Goal: Information Seeking & Learning: Learn about a topic

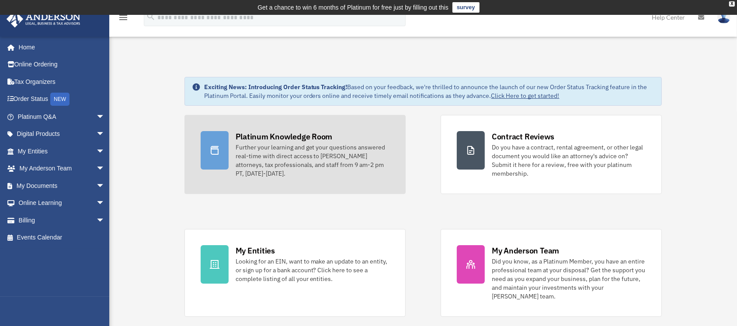
drag, startPoint x: 0, startPoint y: 0, endPoint x: 300, endPoint y: 134, distance: 328.5
click at [300, 134] on div "Platinum Knowledge Room" at bounding box center [284, 136] width 97 height 11
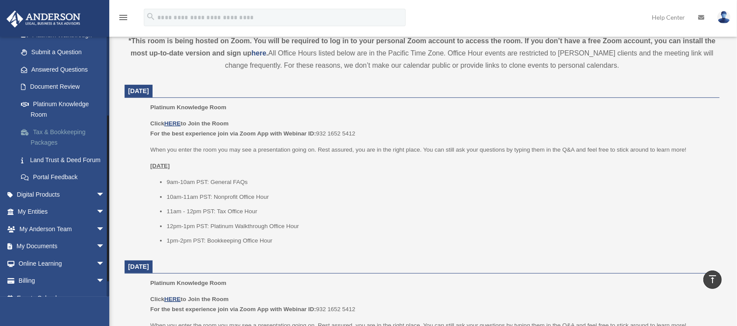
scroll to position [139, 0]
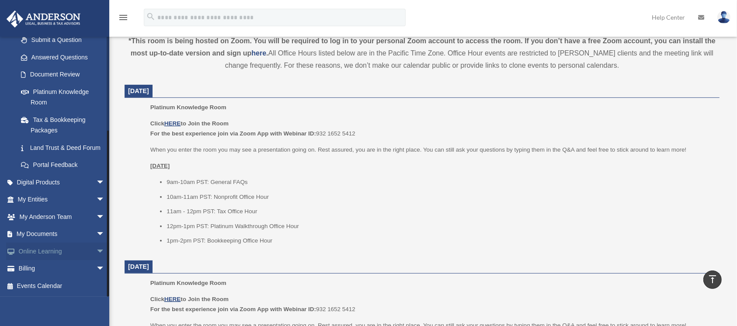
click at [96, 252] on span "arrow_drop_down" at bounding box center [104, 252] width 17 height 18
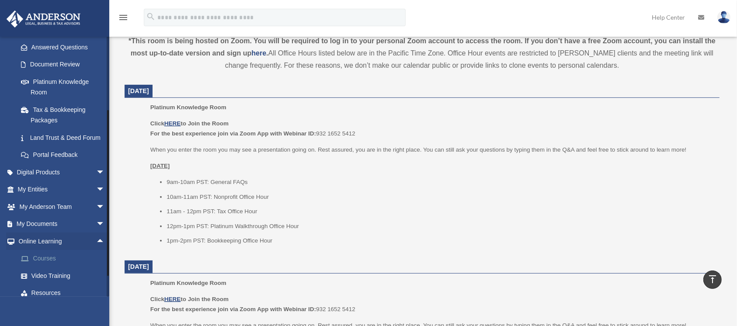
scroll to position [190, 0]
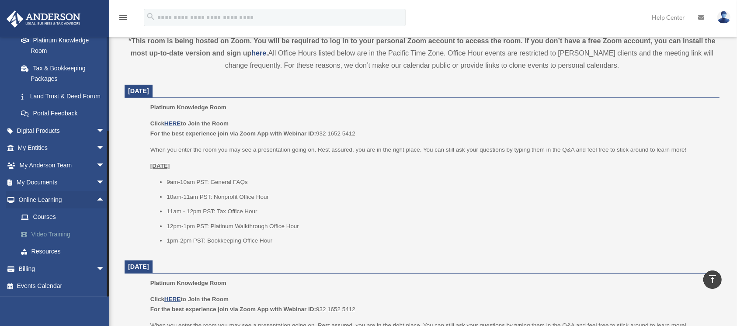
click at [57, 239] on link "Video Training" at bounding box center [65, 234] width 106 height 17
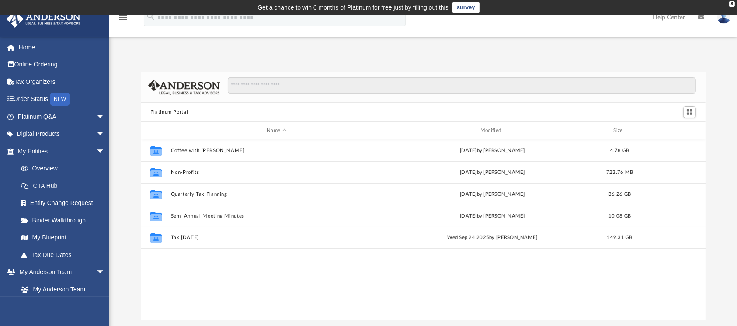
scroll to position [189, 556]
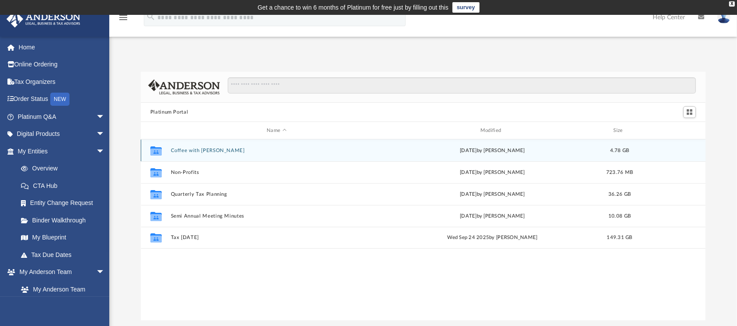
click at [262, 153] on div "Collaborated Folder Coffee with Carl Wed Aug 16 2023 by Matthew Moore 4.78 GB" at bounding box center [423, 150] width 565 height 22
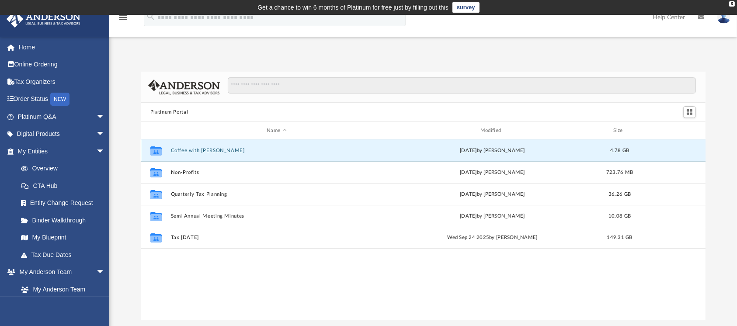
click at [189, 152] on button "Coffee with Carl" at bounding box center [276, 151] width 212 height 6
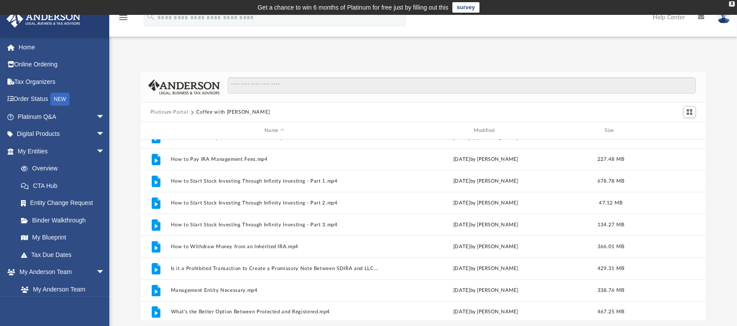
scroll to position [168, 0]
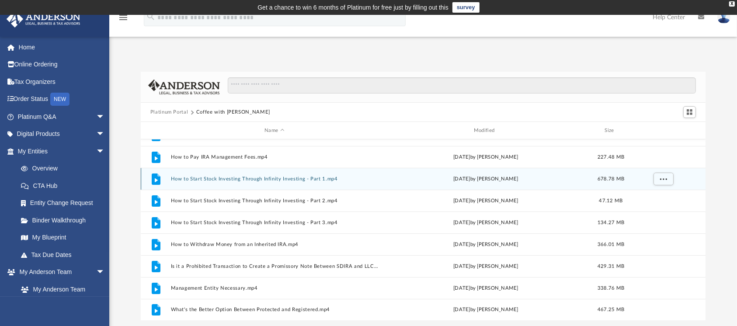
click at [174, 184] on div "File How to Start Stock Investing Through Infinity Investing - Part 1.mp4 Wed A…" at bounding box center [423, 179] width 565 height 22
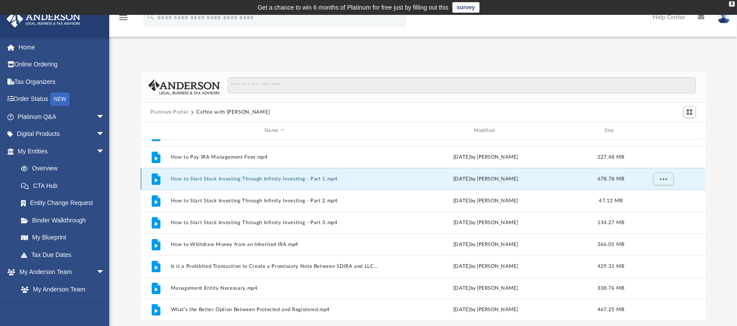
click at [171, 181] on button "How to Start Stock Investing Through Infinity Investing - Part 1.mp4" at bounding box center [274, 179] width 208 height 6
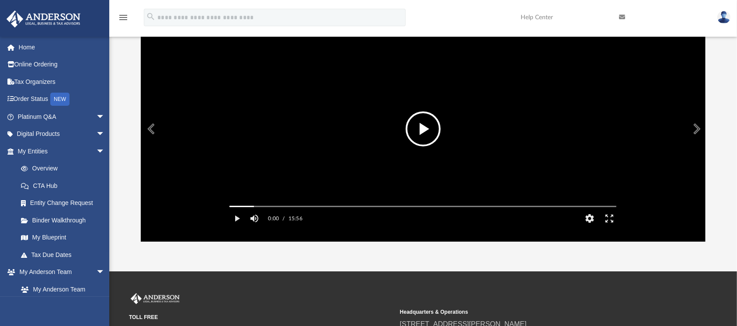
scroll to position [79, 0]
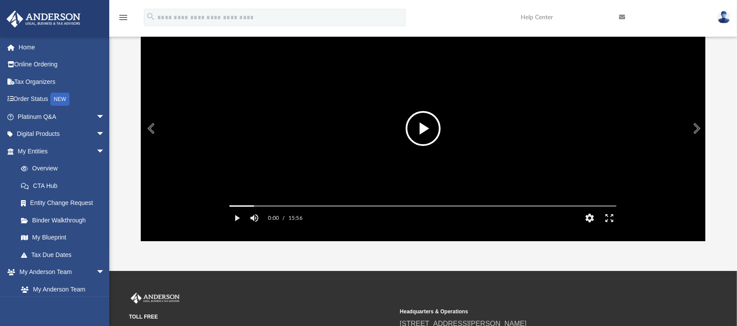
click at [423, 125] on button "File preview" at bounding box center [423, 128] width 35 height 35
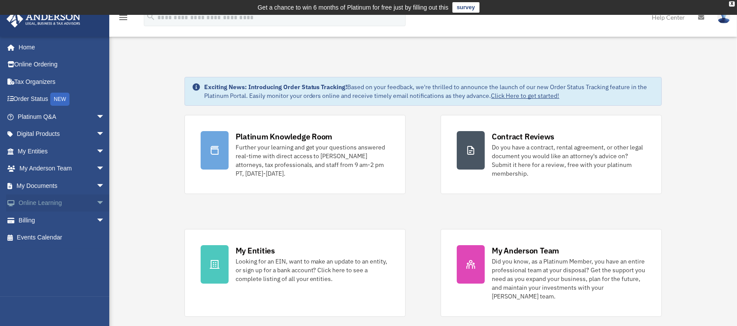
click at [29, 202] on link "Online Learning arrow_drop_down" at bounding box center [62, 203] width 112 height 17
click at [96, 204] on span "arrow_drop_down" at bounding box center [104, 204] width 17 height 18
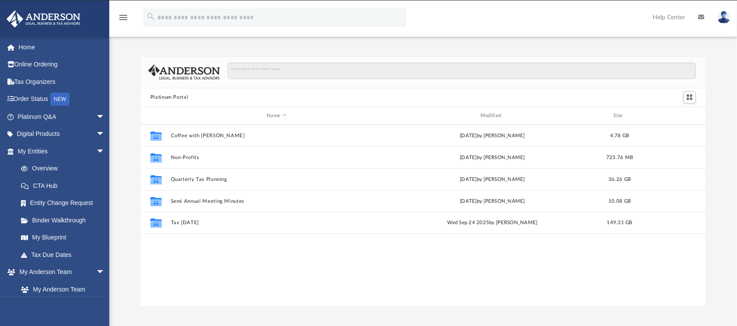
scroll to position [189, 556]
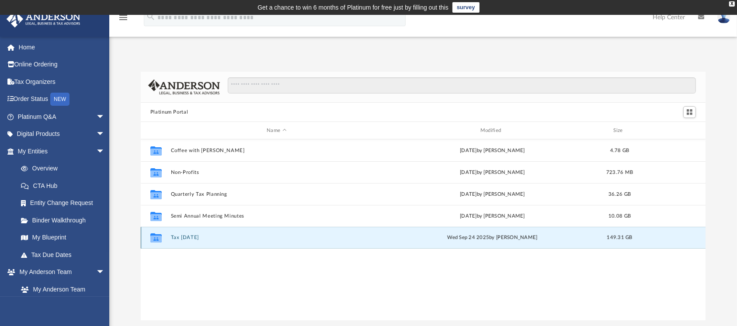
click at [179, 238] on button "Tax Tuesday" at bounding box center [276, 238] width 212 height 6
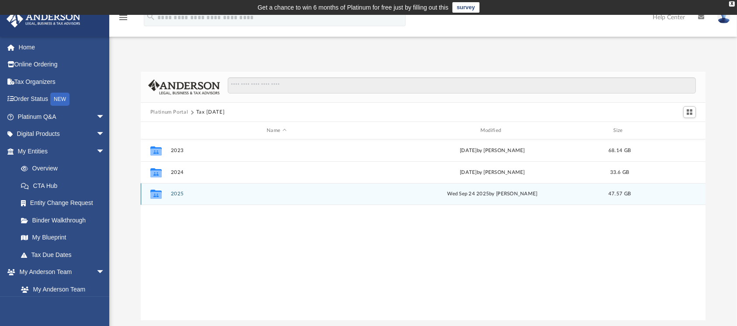
click at [161, 195] on icon "Collaborated Folder" at bounding box center [156, 194] width 14 height 14
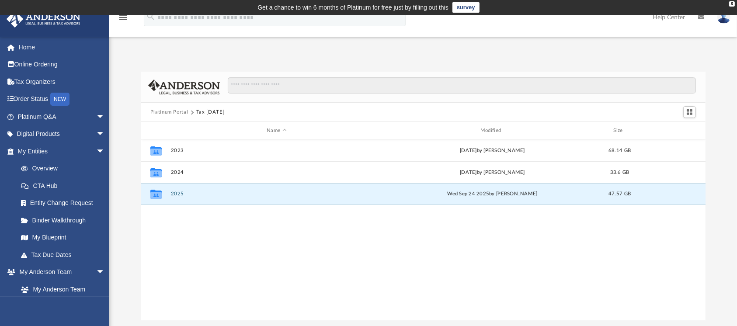
click at [158, 195] on icon "grid" at bounding box center [155, 195] width 11 height 7
click at [153, 193] on icon "grid" at bounding box center [155, 195] width 11 height 7
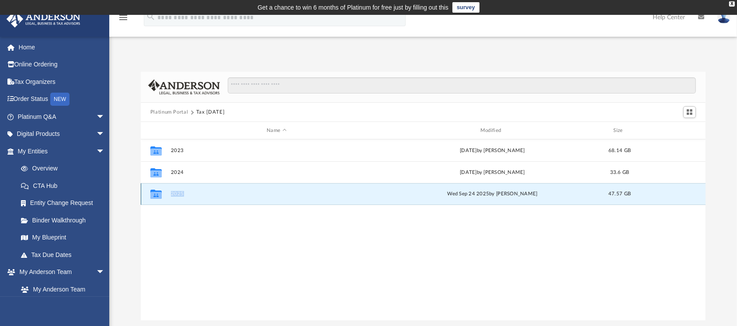
click at [430, 195] on div "Wed Sep 24 2025 by Zyan Treadwell" at bounding box center [492, 194] width 212 height 8
drag, startPoint x: 430, startPoint y: 195, endPoint x: 345, endPoint y: 196, distance: 85.3
click at [345, 196] on div "Collaborated Folder 2025 Wed Sep 24 2025 by Zyan Treadwell 47.57 GB" at bounding box center [423, 194] width 565 height 22
click at [153, 195] on icon "grid" at bounding box center [155, 195] width 11 height 7
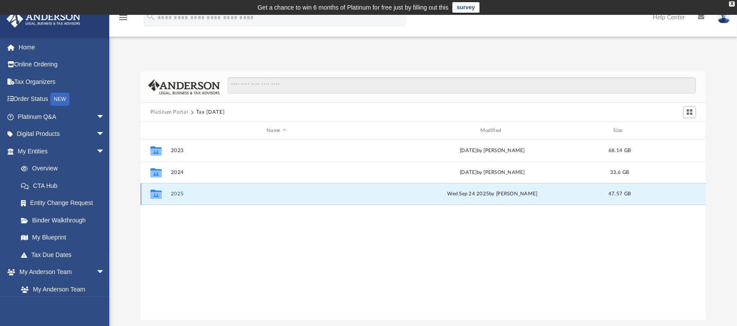
click at [153, 195] on icon "grid" at bounding box center [155, 195] width 11 height 7
click at [206, 212] on div "Collaborated Folder 2023 Thu Dec 21 2023 by Matthew Moore 68.14 GB Collaborated…" at bounding box center [423, 229] width 565 height 181
click at [183, 187] on div "Collaborated Folder 2025 Wed Sep 24 2025 by Zyan Treadwell 47.57 GB" at bounding box center [423, 194] width 565 height 22
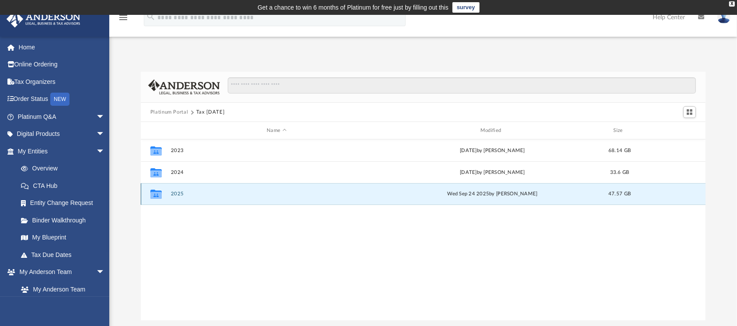
click at [183, 187] on div "Collaborated Folder 2025 Wed Sep 24 2025 by Zyan Treadwell 47.57 GB" at bounding box center [423, 194] width 565 height 22
click at [452, 192] on div "Wed Sep 24 2025 by Zyan Treadwell" at bounding box center [492, 194] width 212 height 8
click at [474, 195] on div "Wed Sep 24 2025 by Zyan Treadwell" at bounding box center [492, 194] width 212 height 8
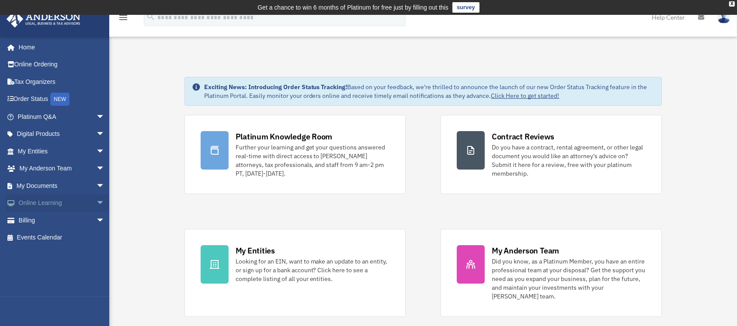
click at [31, 206] on link "Online Learning arrow_drop_down" at bounding box center [62, 203] width 112 height 17
click at [96, 205] on span "arrow_drop_down" at bounding box center [104, 204] width 17 height 18
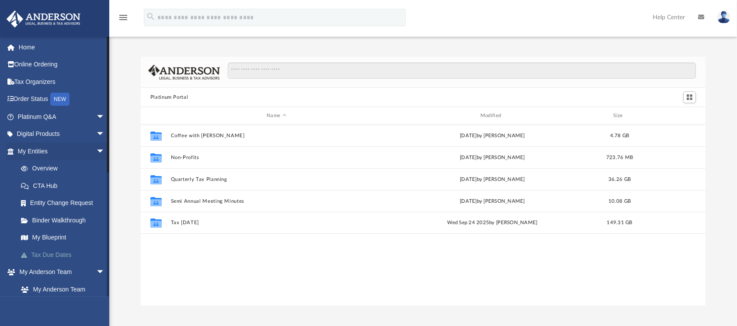
scroll to position [189, 556]
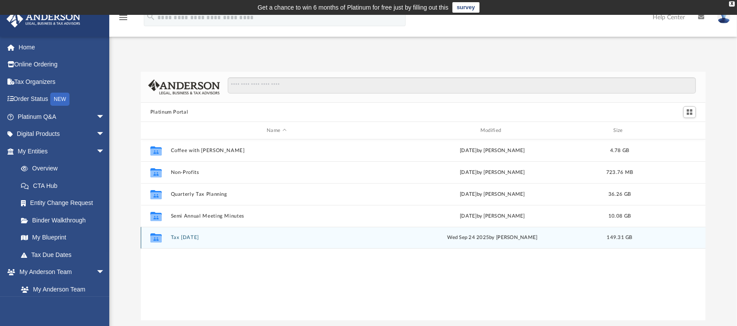
click at [185, 241] on div "Collaborated Folder Tax [DATE] [DATE] by [PERSON_NAME] 149.31 GB" at bounding box center [423, 238] width 565 height 22
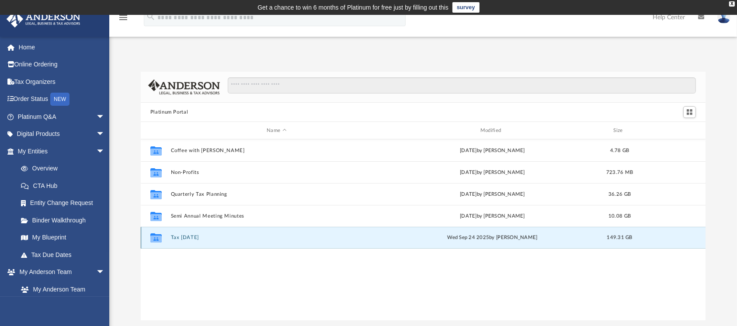
click at [185, 241] on div "Collaborated Folder Tax [DATE] [DATE] by [PERSON_NAME] 149.31 GB" at bounding box center [423, 238] width 565 height 22
click at [177, 238] on button "Tax [DATE]" at bounding box center [276, 238] width 212 height 6
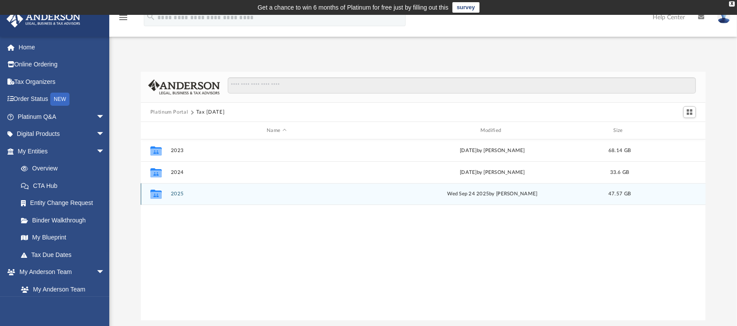
click at [164, 198] on div "Collaborated Folder" at bounding box center [156, 194] width 22 height 14
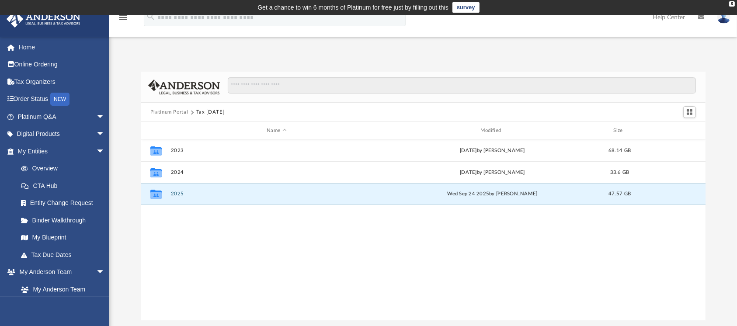
click at [164, 198] on div "Collaborated Folder" at bounding box center [156, 194] width 22 height 14
click at [160, 195] on icon "grid" at bounding box center [155, 195] width 11 height 7
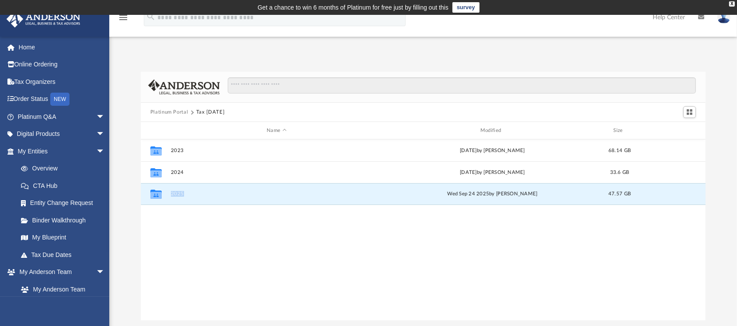
click at [166, 113] on button "Platinum Portal" at bounding box center [169, 112] width 38 height 8
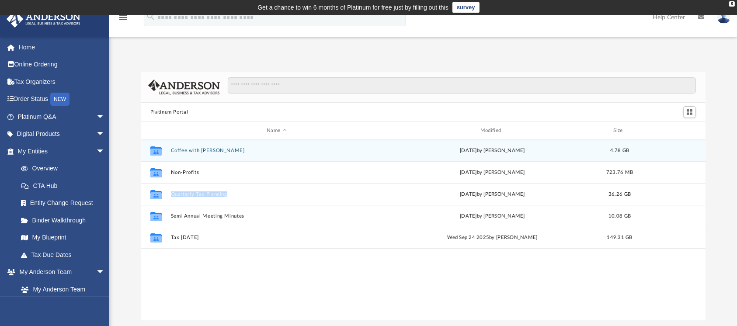
click at [197, 150] on button "Coffee with [PERSON_NAME]" at bounding box center [276, 151] width 212 height 6
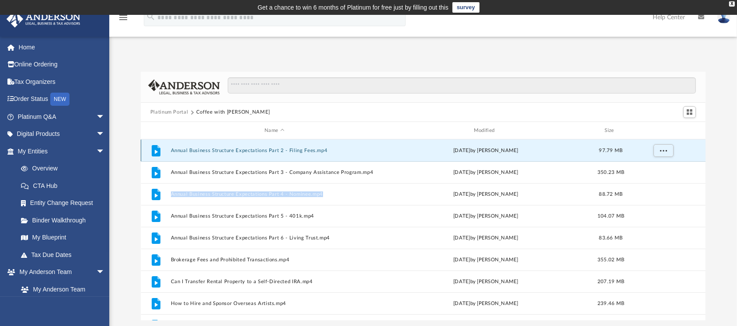
click at [223, 149] on button "Annual Business Structure Expectations Part 2 - Filing Fees.mp4" at bounding box center [274, 151] width 208 height 6
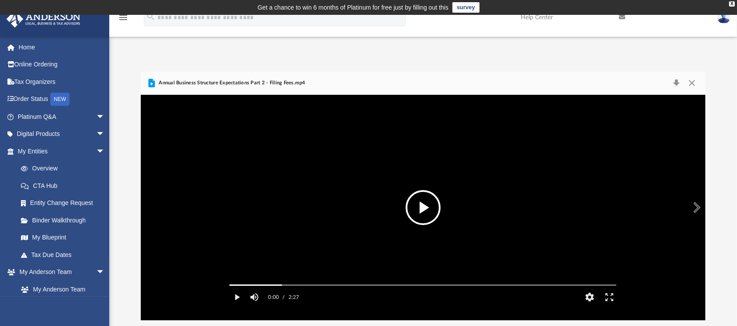
drag, startPoint x: 427, startPoint y: 215, endPoint x: 360, endPoint y: 233, distance: 68.7
click at [360, 233] on video "File preview" at bounding box center [423, 208] width 401 height 201
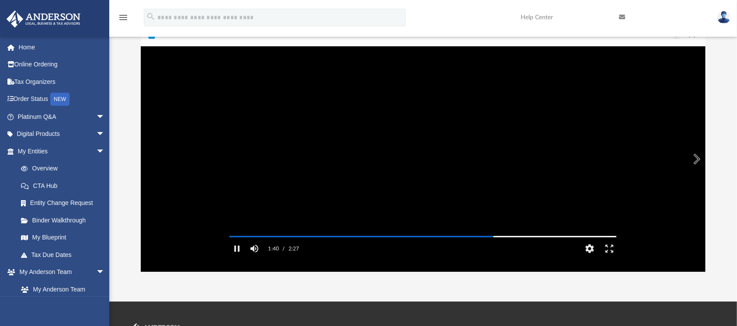
scroll to position [0, 0]
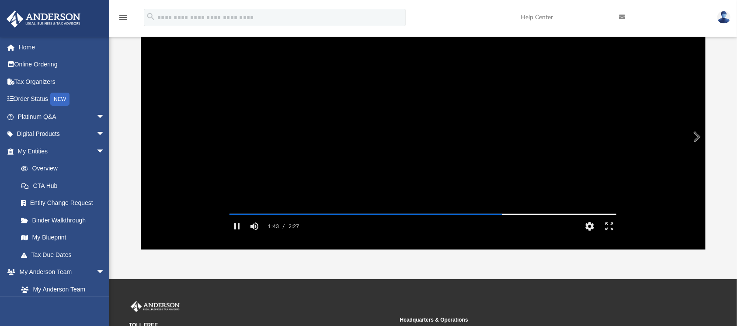
click at [239, 139] on video "File preview" at bounding box center [423, 137] width 401 height 201
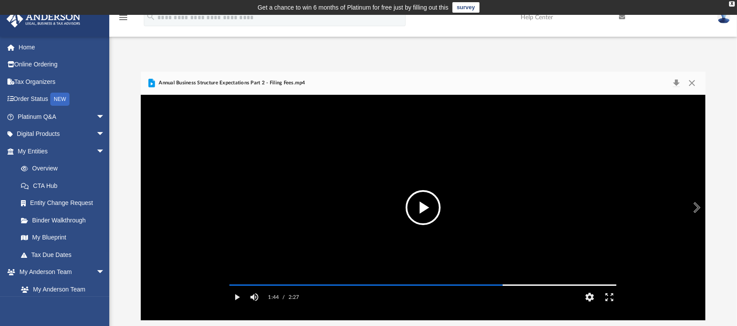
click at [431, 220] on button "File preview" at bounding box center [423, 207] width 35 height 35
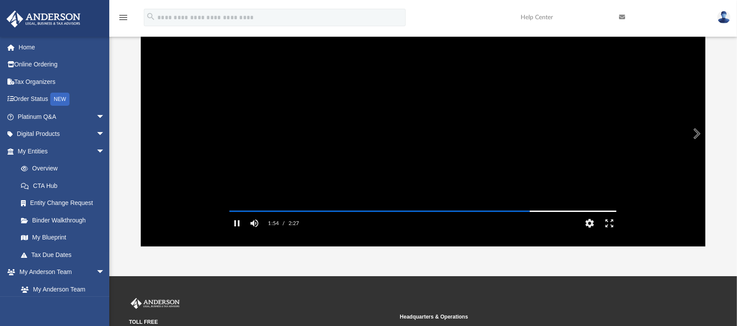
scroll to position [74, 0]
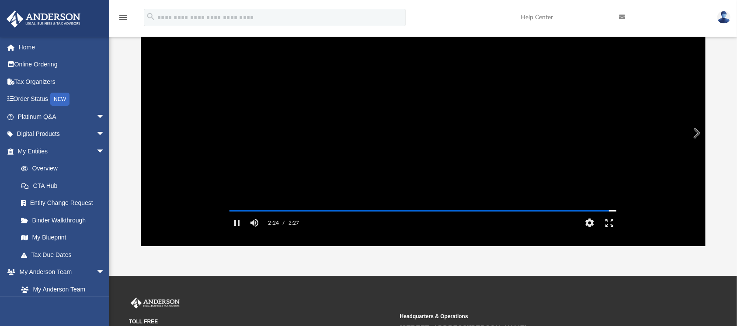
click at [699, 132] on button "Preview" at bounding box center [695, 133] width 19 height 24
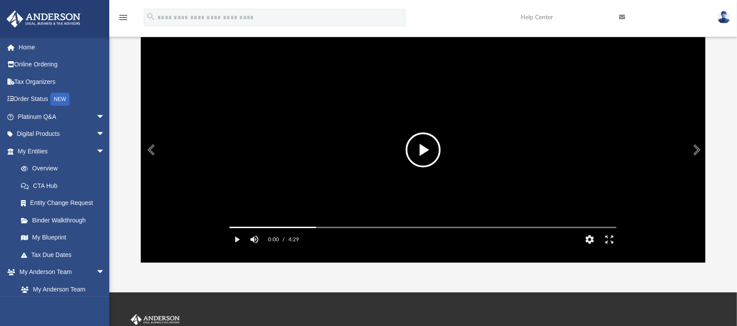
scroll to position [68, 0]
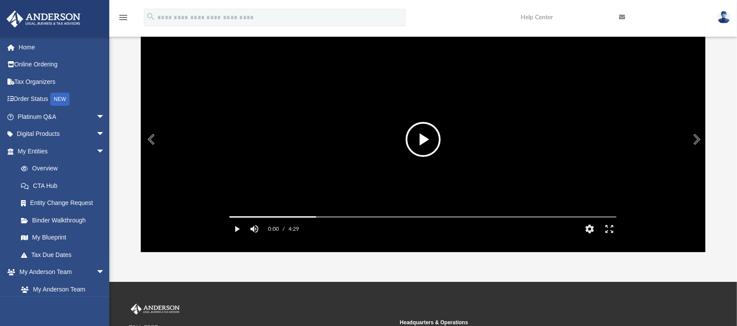
click at [434, 143] on button "File preview" at bounding box center [423, 139] width 35 height 35
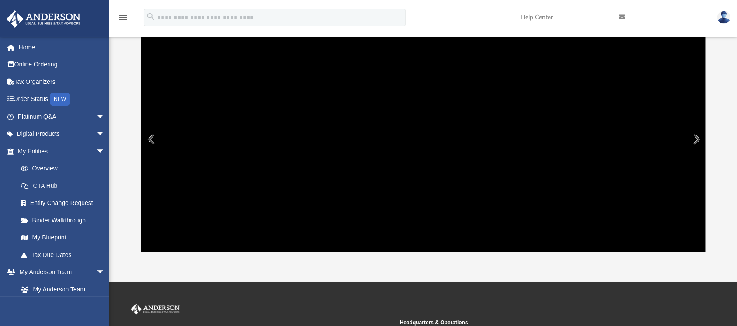
click at [690, 140] on button "Preview" at bounding box center [695, 139] width 19 height 24
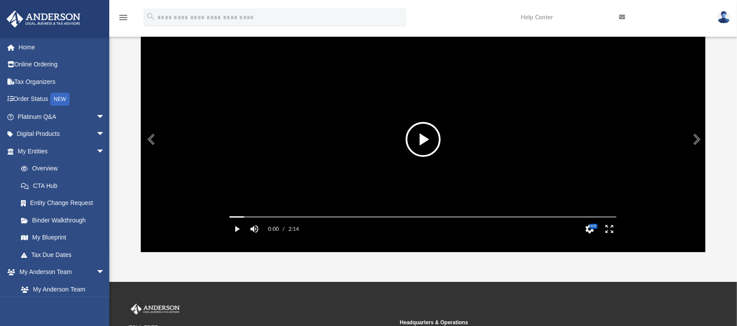
click at [423, 137] on button "File preview" at bounding box center [423, 139] width 35 height 35
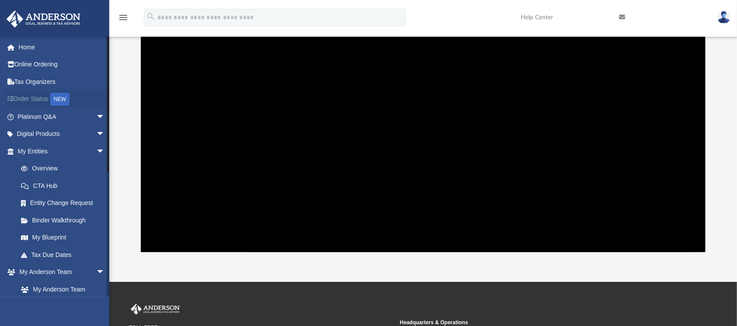
click at [31, 98] on link "Order Status NEW" at bounding box center [62, 99] width 112 height 18
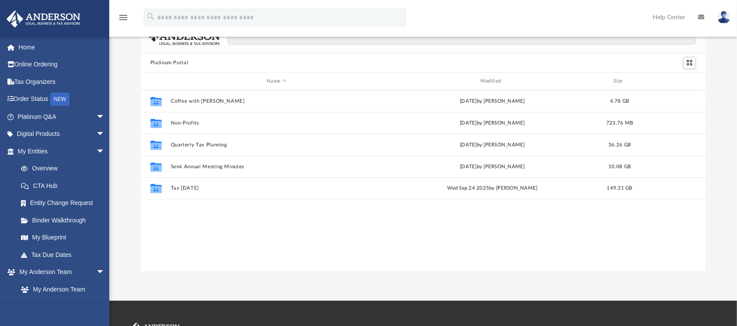
scroll to position [49, 0]
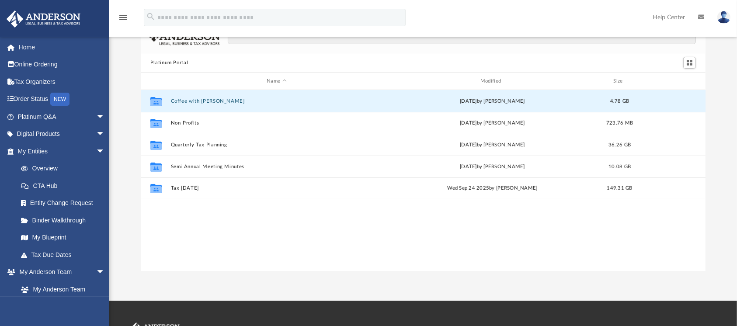
click at [212, 98] on button "Coffee with [PERSON_NAME]" at bounding box center [276, 101] width 212 height 6
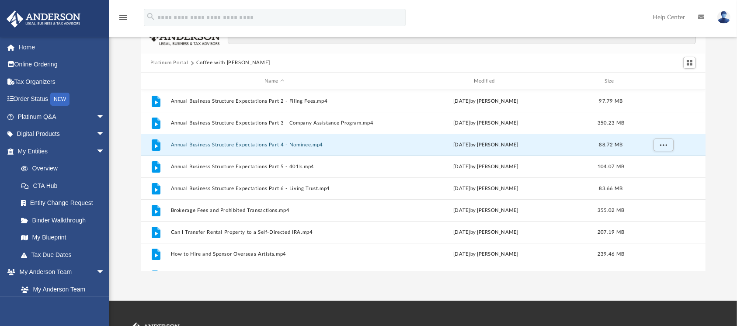
click at [234, 146] on button "Annual Business Structure Expectations Part 4 - Nominee.mp4" at bounding box center [274, 145] width 208 height 6
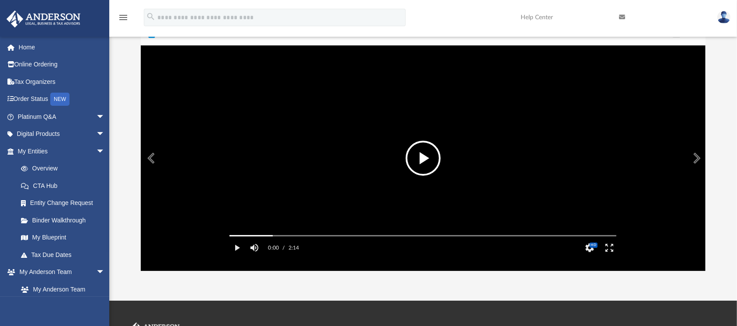
click at [418, 167] on button "File preview" at bounding box center [423, 158] width 35 height 35
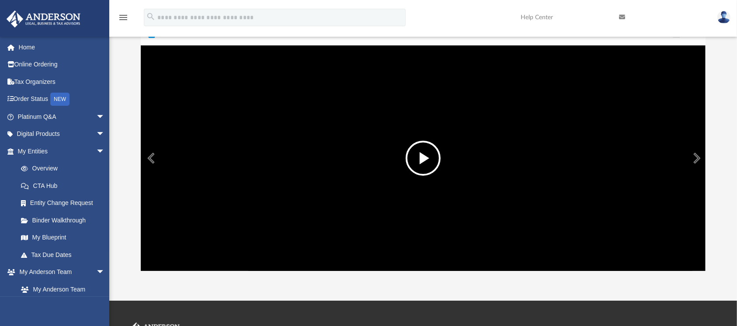
click at [689, 154] on button "Preview" at bounding box center [695, 158] width 19 height 24
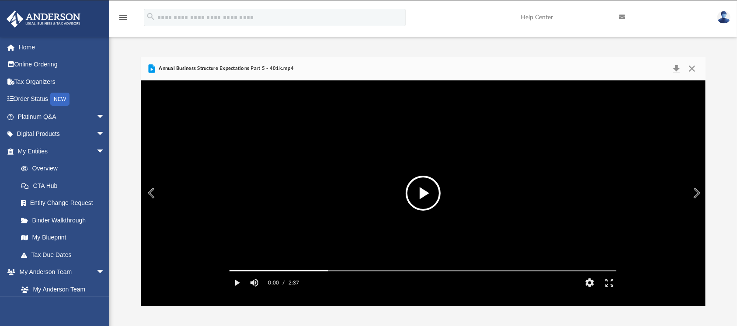
scroll to position [16, 0]
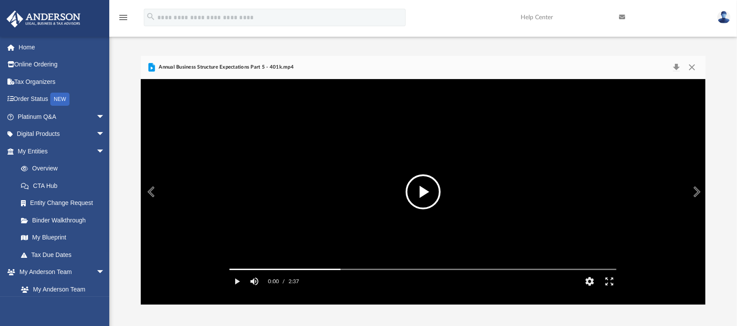
click at [428, 187] on button "File preview" at bounding box center [423, 191] width 35 height 35
click at [636, 224] on div "Autoplay Disabled Speed Normal Quality Auto Subtitles/CC Off Audio Autoplay Dis…" at bounding box center [423, 192] width 565 height 226
click at [700, 195] on button "Preview" at bounding box center [695, 192] width 19 height 24
click at [608, 169] on video "File preview" at bounding box center [423, 192] width 401 height 201
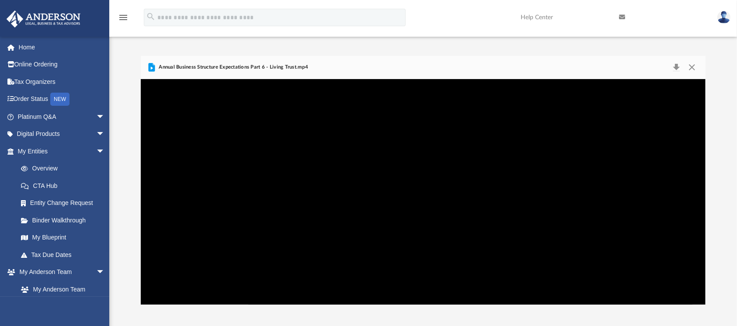
click at [609, 46] on div "Platinum Portal Coffee with Carl Name Modified Size File Annual Business Struct…" at bounding box center [423, 171] width 628 height 267
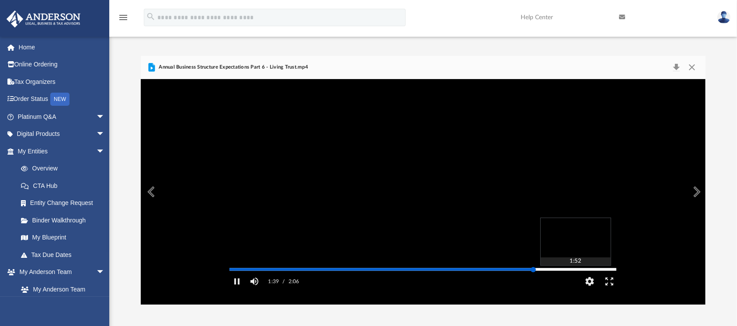
click at [575, 281] on div "Autoplay Disabled Speed Normal Quality Auto Subtitles/CC Off Audio Autoplay Dis…" at bounding box center [423, 192] width 565 height 226
click at [597, 270] on div "Media Slider" at bounding box center [423, 269] width 387 height 1
click at [612, 270] on div "Media Slider" at bounding box center [423, 269] width 387 height 1
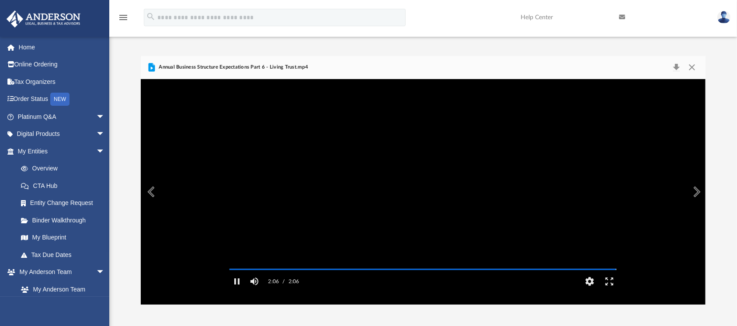
click at [693, 194] on button "Preview" at bounding box center [695, 192] width 19 height 24
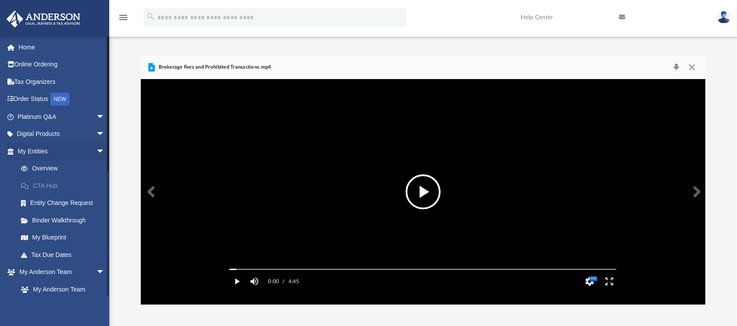
click at [52, 184] on link "CTA Hub" at bounding box center [65, 185] width 106 height 17
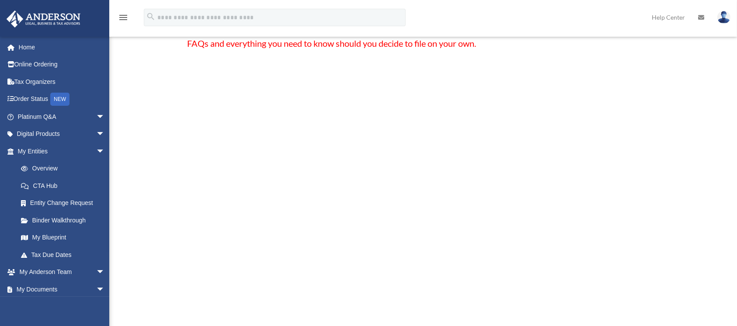
scroll to position [115, 0]
click at [622, 263] on div "Welcome to the Corporate Transparency Act Hub! Update: On [DATE] , the U.S. Tre…" at bounding box center [423, 237] width 472 height 534
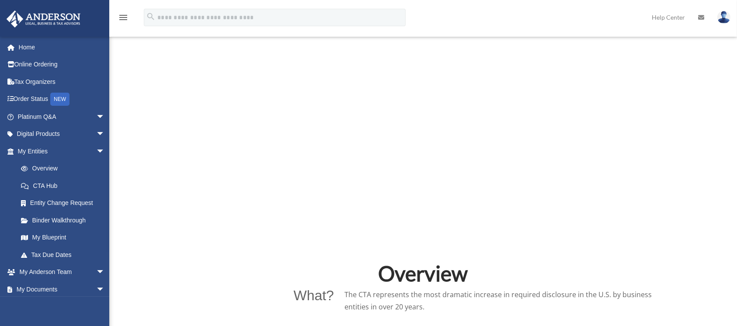
scroll to position [379, 0]
